Goal: Task Accomplishment & Management: Manage account settings

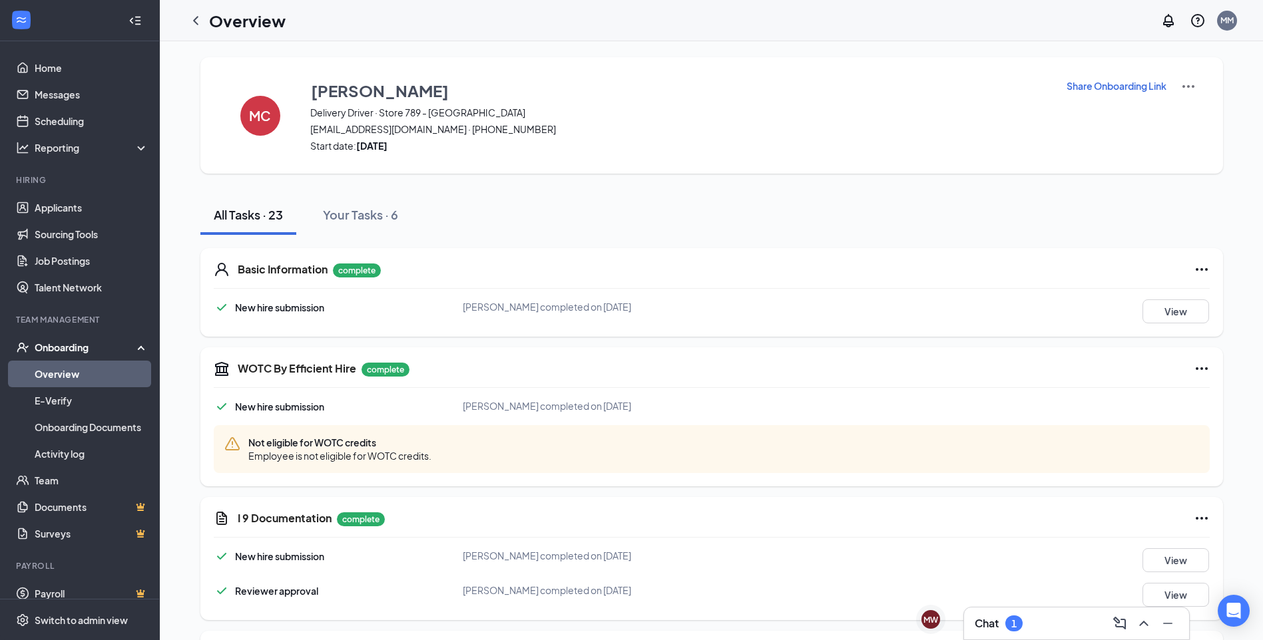
click at [1194, 87] on img at bounding box center [1188, 87] width 16 height 16
click at [1186, 104] on span "View details" at bounding box center [1188, 110] width 52 height 15
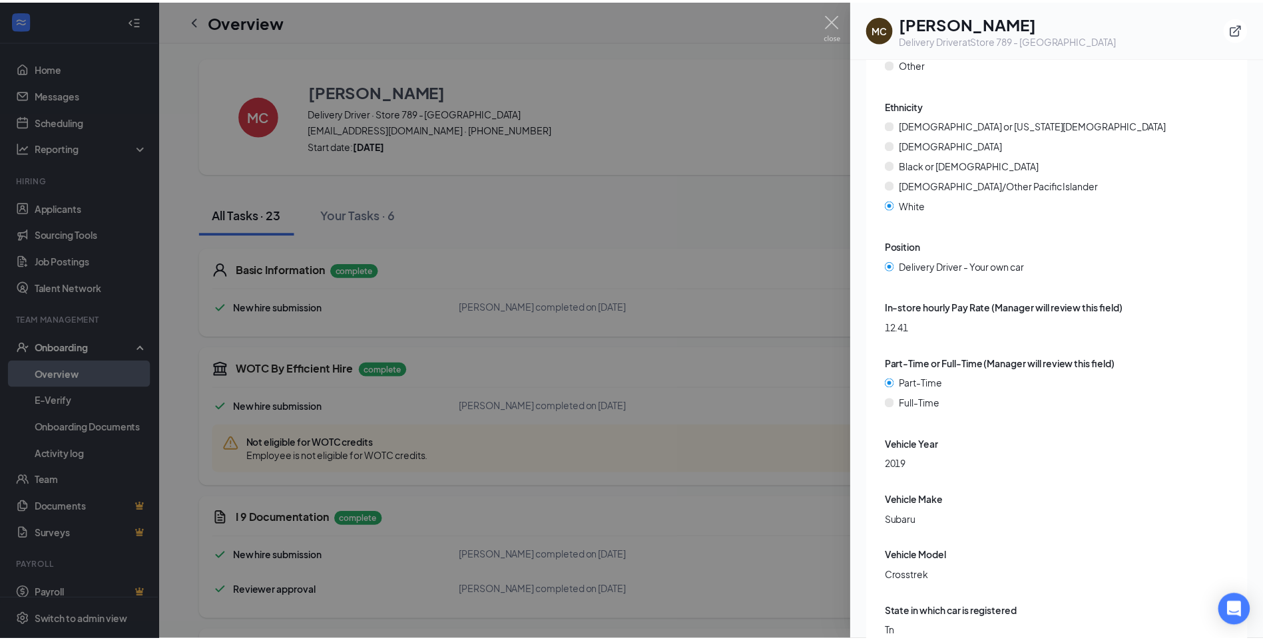
scroll to position [3427, 0]
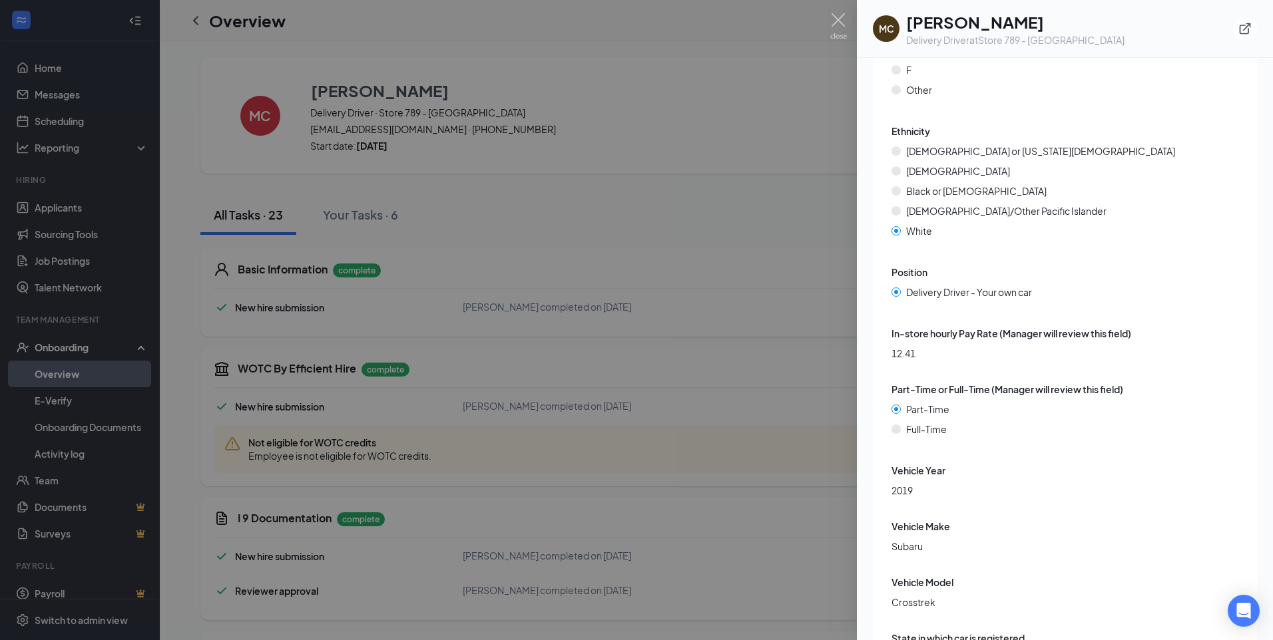
click at [725, 272] on div at bounding box center [636, 320] width 1273 height 640
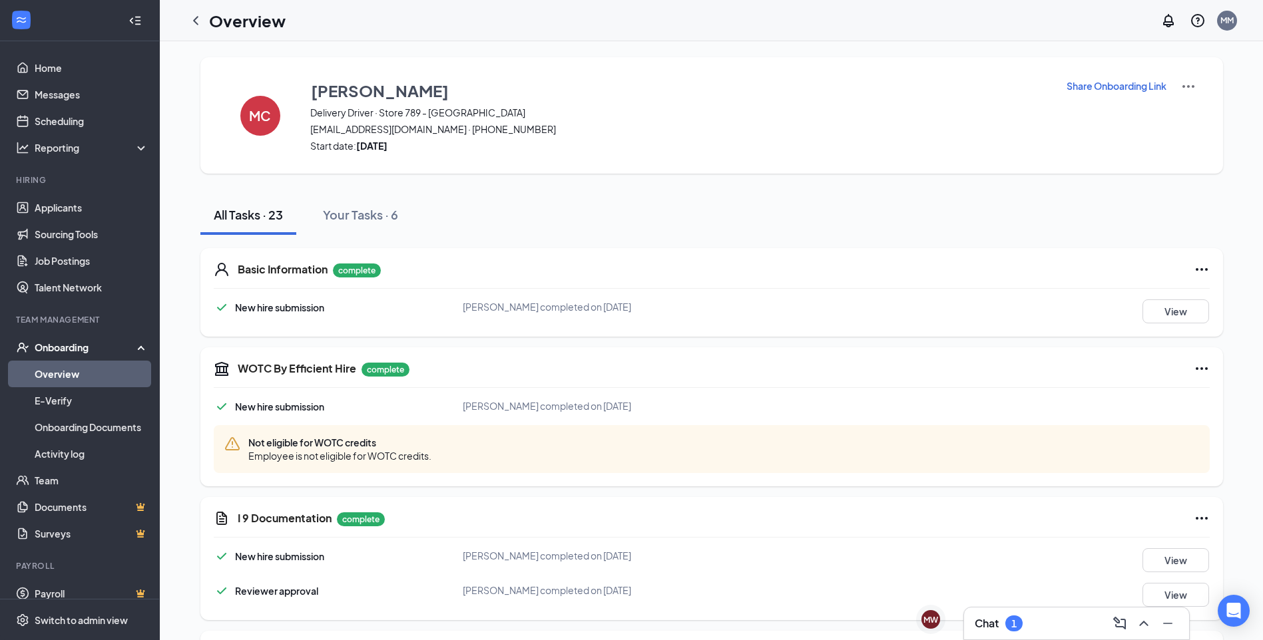
click at [77, 375] on link "Overview" at bounding box center [92, 374] width 114 height 27
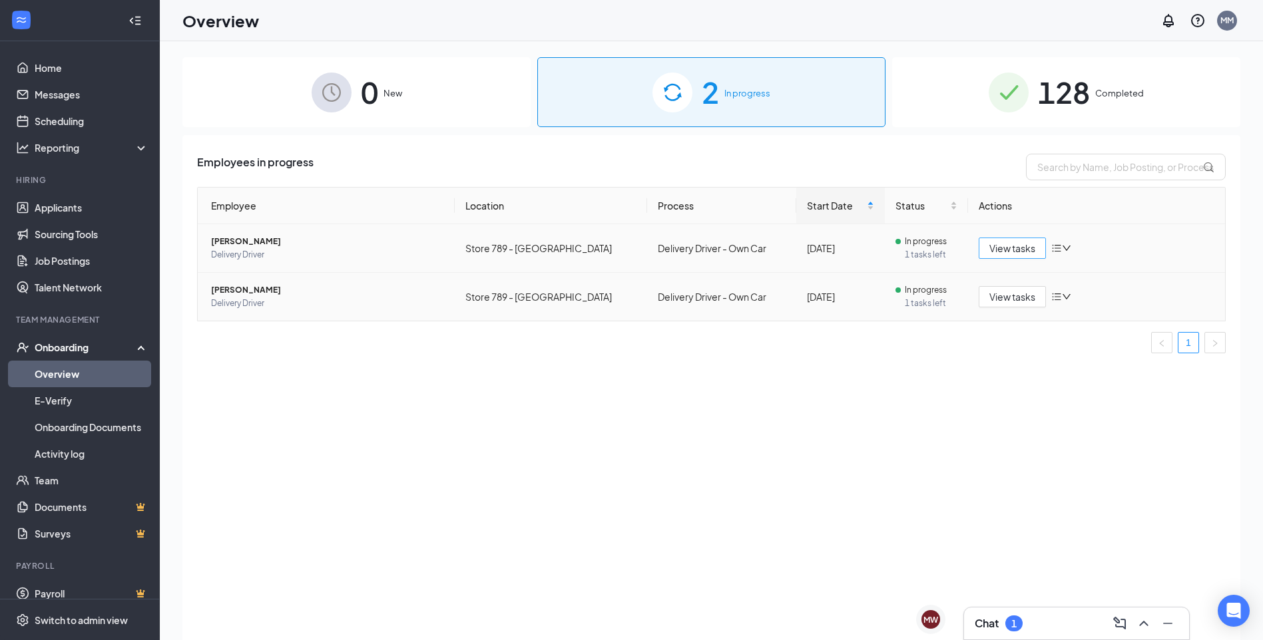
click at [1009, 256] on button "View tasks" at bounding box center [1012, 248] width 67 height 21
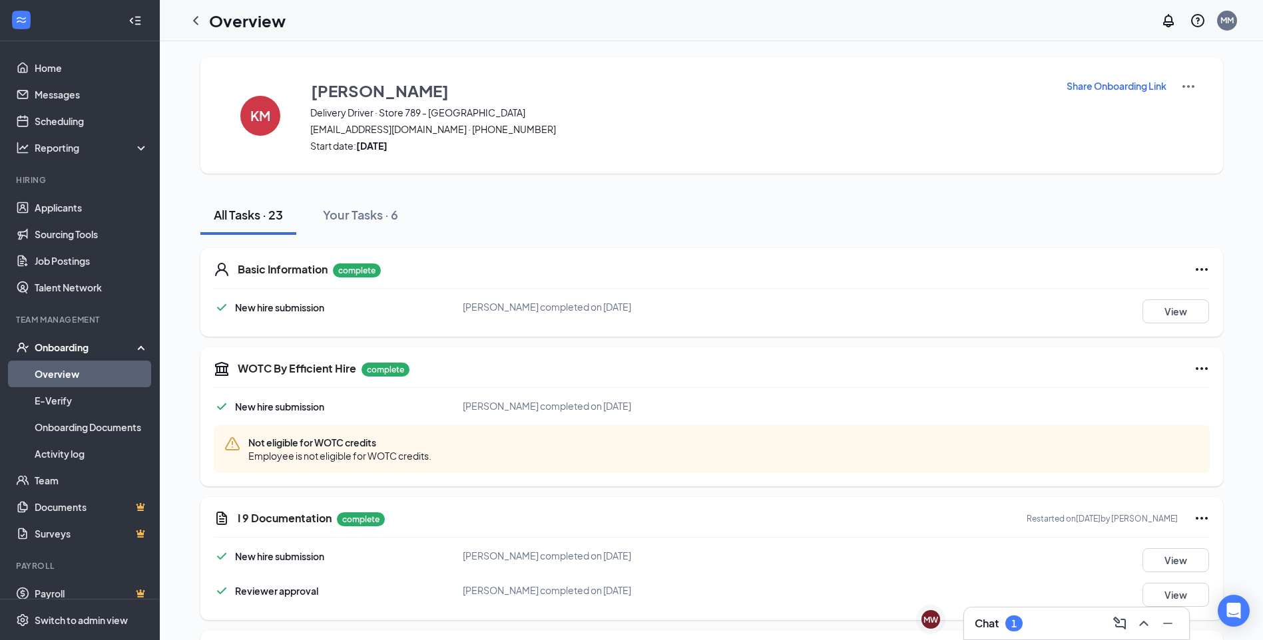
click at [1183, 85] on img at bounding box center [1188, 87] width 16 height 16
click at [1164, 115] on span "View details" at bounding box center [1188, 110] width 52 height 15
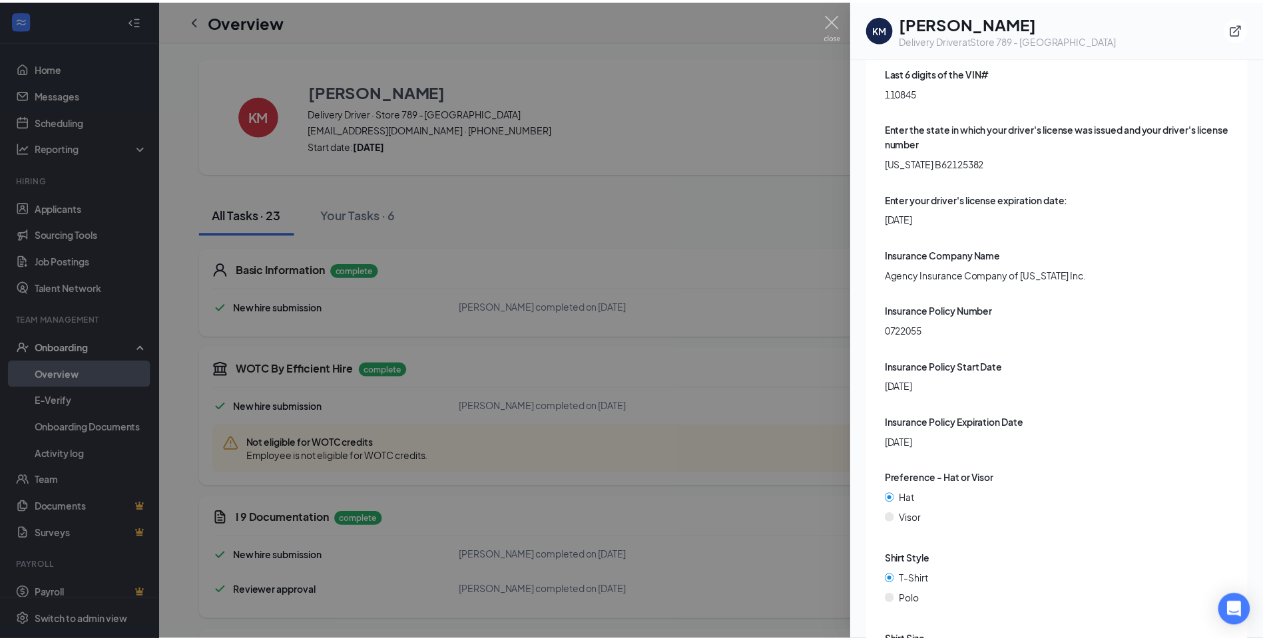
scroll to position [4144, 0]
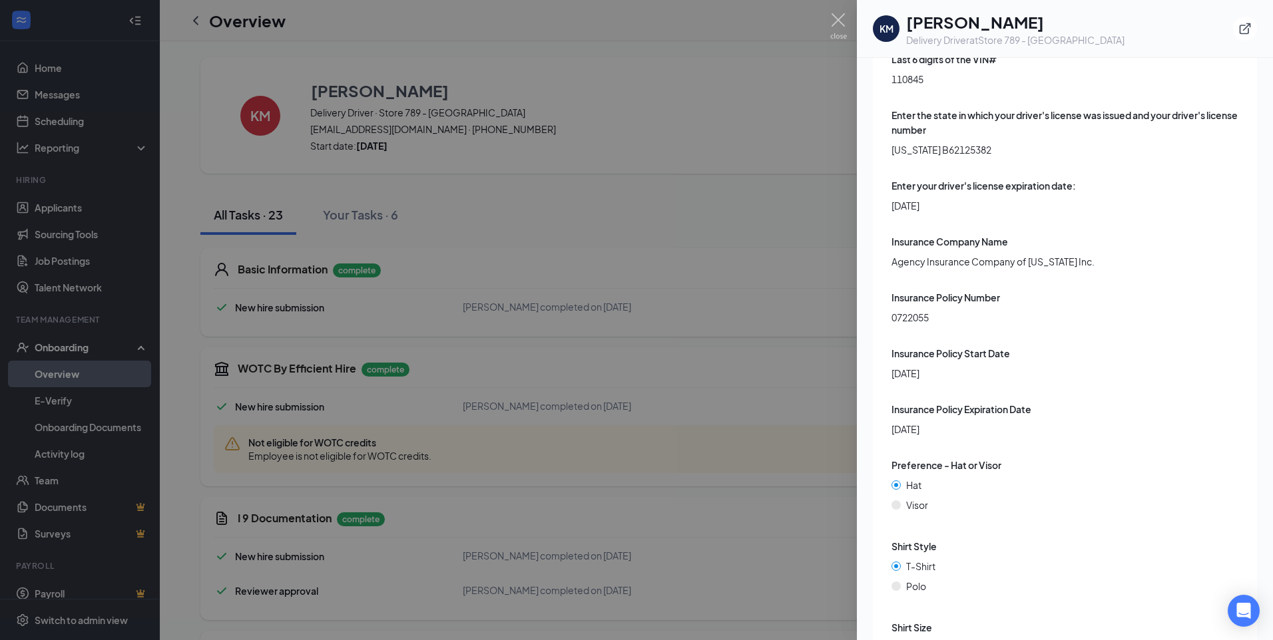
click at [789, 286] on div at bounding box center [636, 320] width 1273 height 640
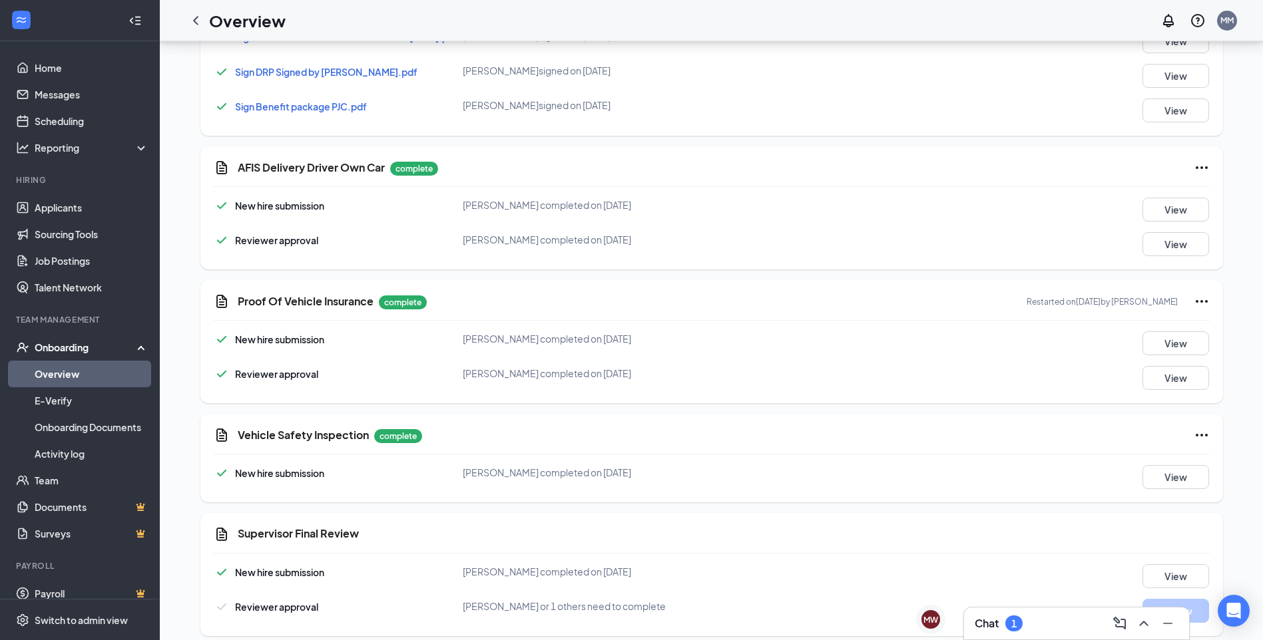
scroll to position [1409, 0]
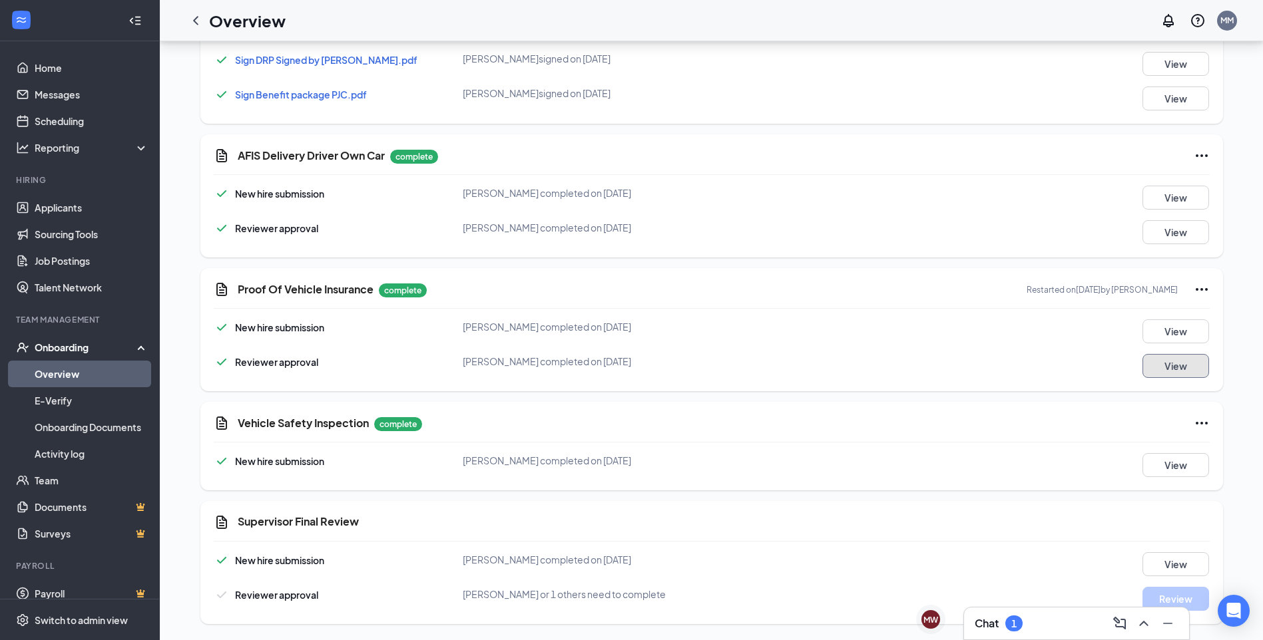
click at [1162, 373] on button "View" at bounding box center [1175, 366] width 67 height 24
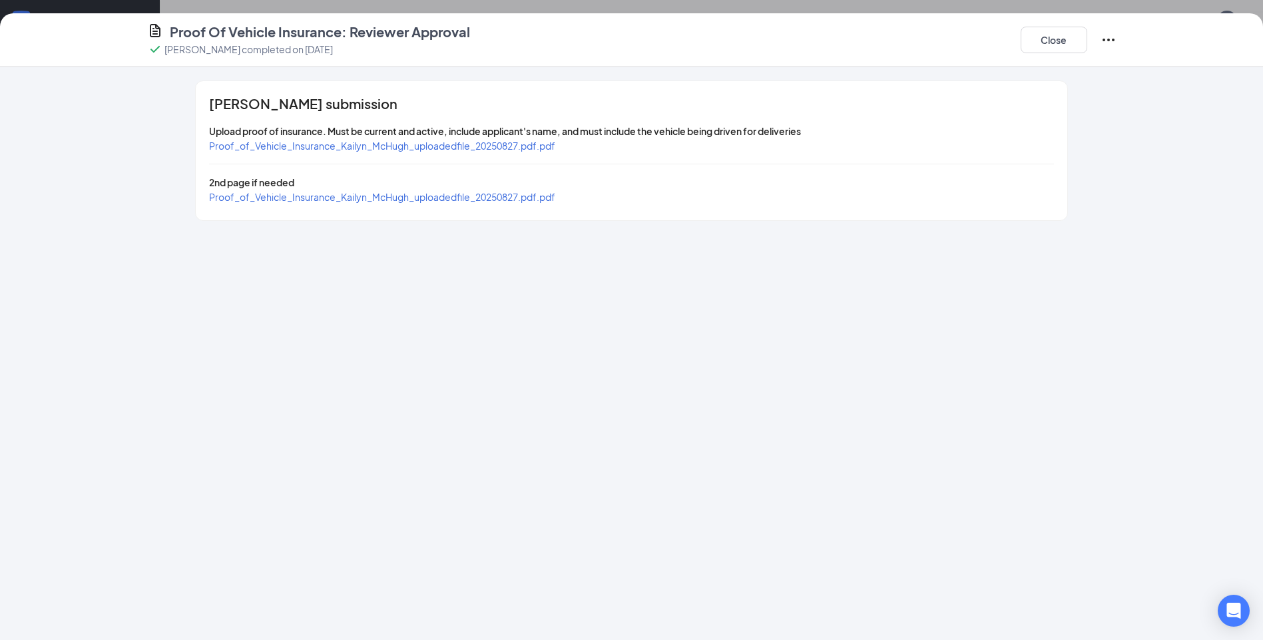
click at [475, 198] on span "Proof_of_Vehicle_Insurance_Kailyn_McHugh_uploadedfile_20250827.pdf.pdf" at bounding box center [382, 197] width 346 height 12
click at [1038, 42] on button "Close" at bounding box center [1054, 40] width 67 height 27
